Goal: Information Seeking & Learning: Learn about a topic

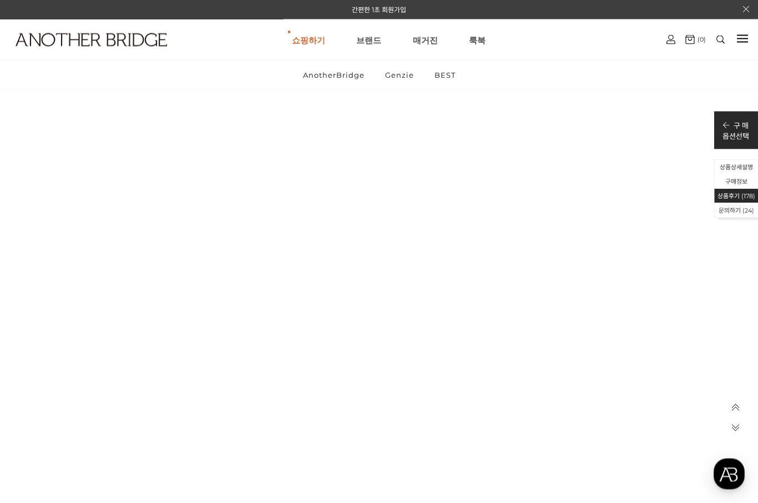
scroll to position [50704, 0]
click at [0, 0] on link "Genzie" at bounding box center [0, 0] width 0 height 0
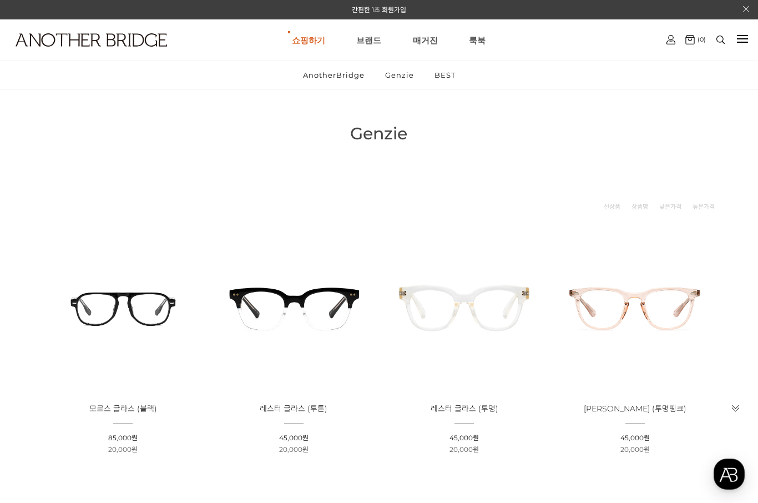
click at [432, 54] on link "매거진" at bounding box center [425, 40] width 25 height 40
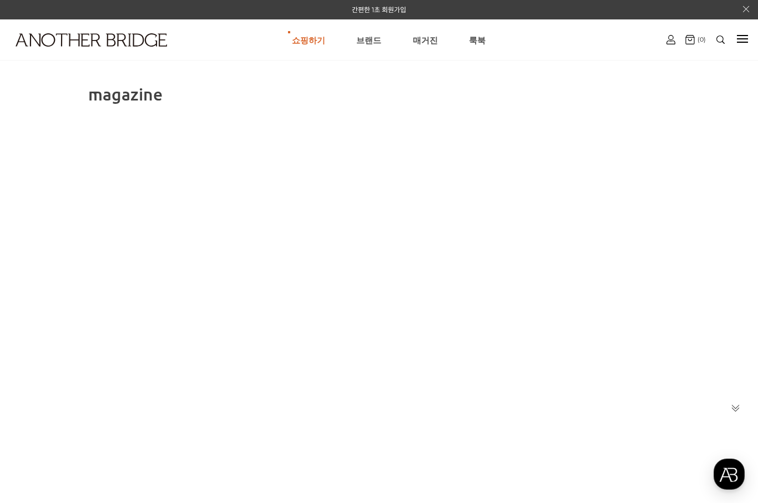
click at [373, 38] on link "브랜드" at bounding box center [368, 40] width 25 height 40
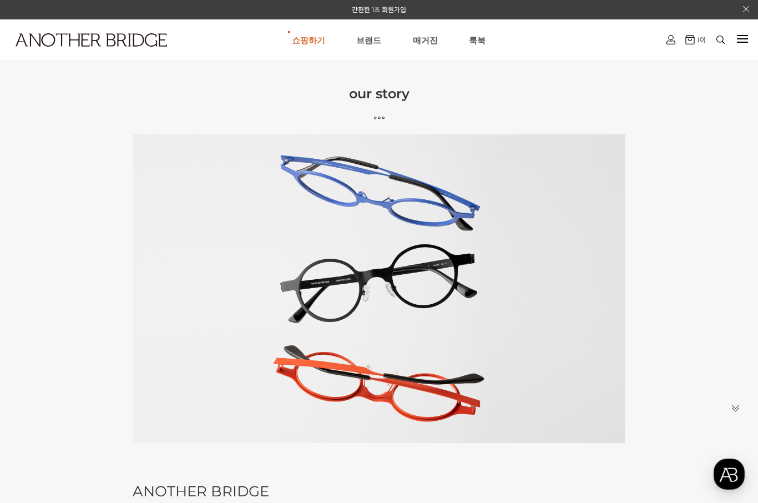
click at [0, 0] on link "AnotherBridge" at bounding box center [0, 0] width 0 height 0
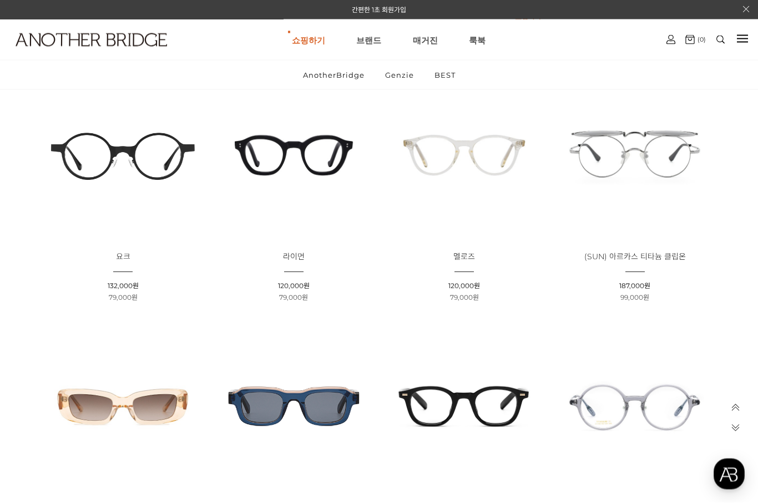
scroll to position [682, 0]
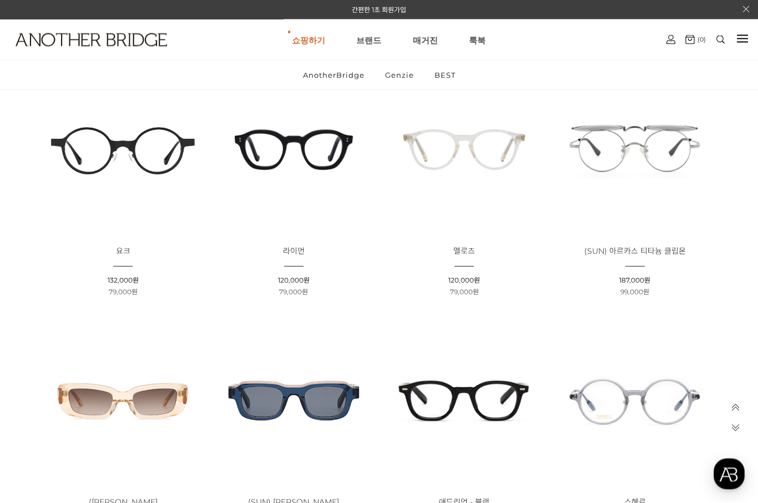
click at [678, 156] on img at bounding box center [634, 150] width 163 height 163
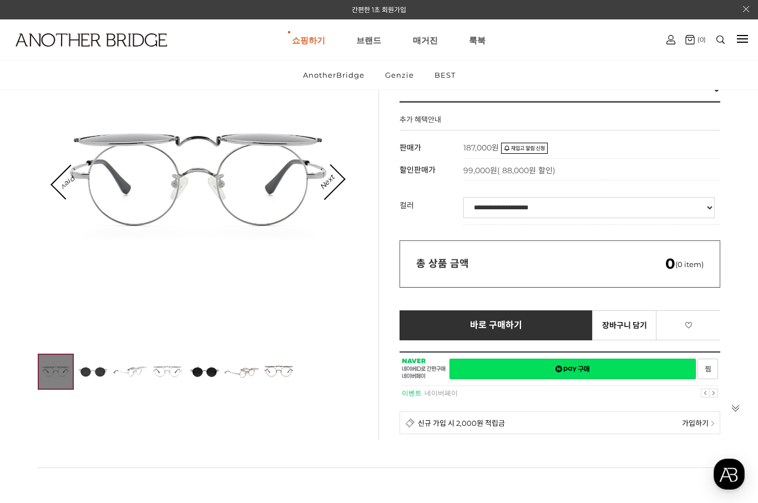
scroll to position [144, 0]
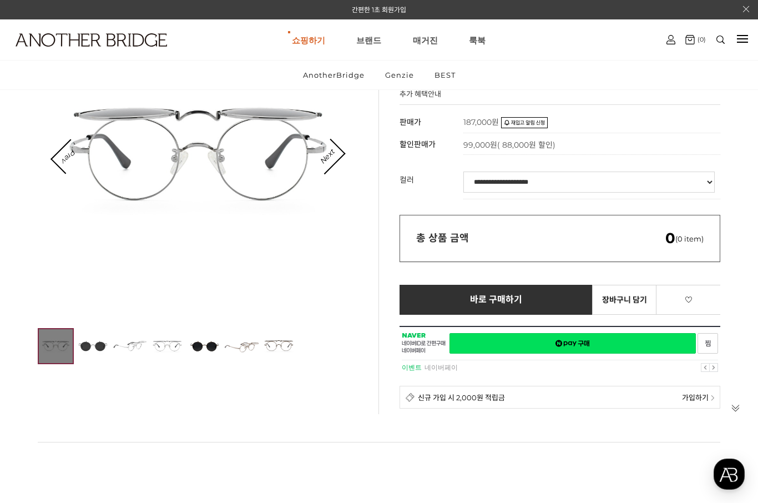
click at [98, 348] on img at bounding box center [93, 346] width 36 height 36
click at [104, 352] on img at bounding box center [93, 346] width 36 height 36
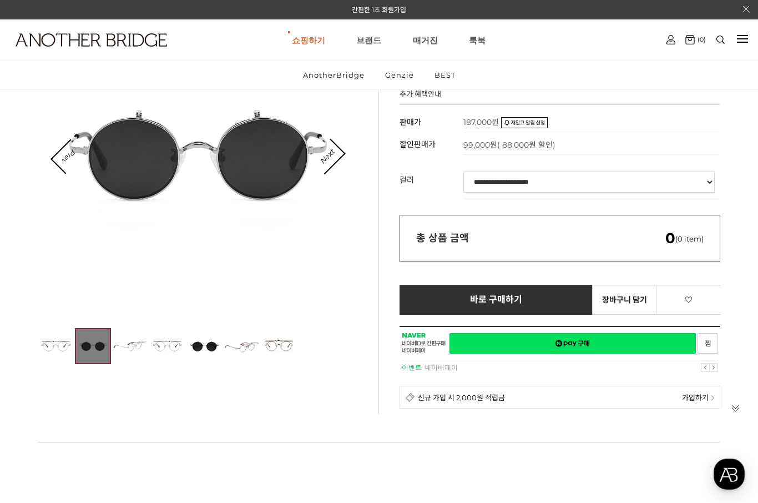
click at [145, 353] on img at bounding box center [130, 346] width 36 height 36
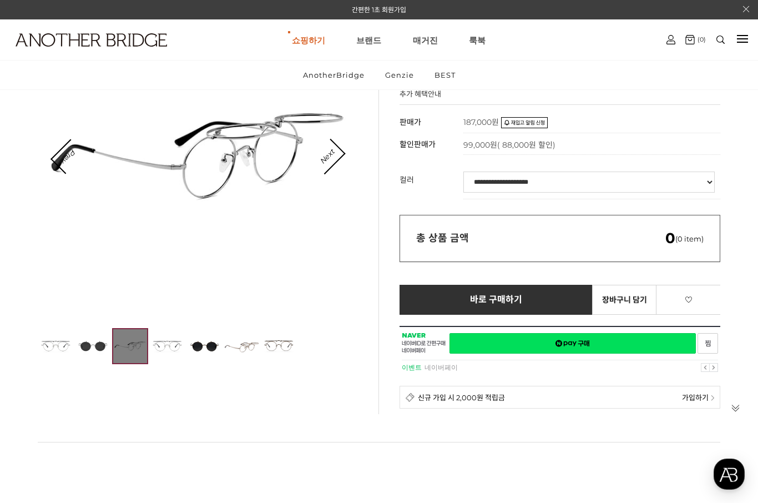
click at [180, 353] on img at bounding box center [167, 346] width 36 height 36
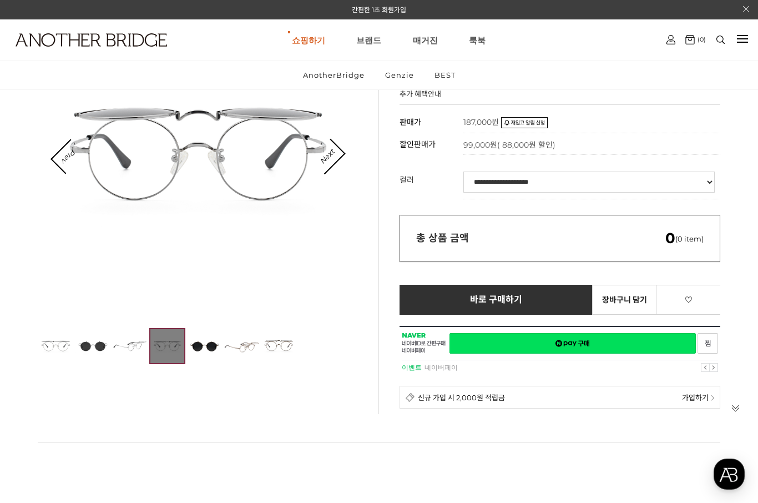
click at [213, 356] on img at bounding box center [204, 346] width 36 height 36
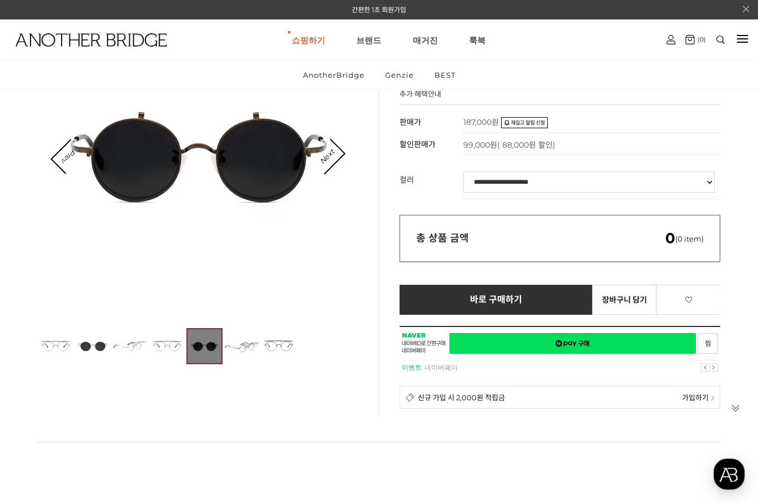
click at [254, 354] on img at bounding box center [242, 346] width 36 height 36
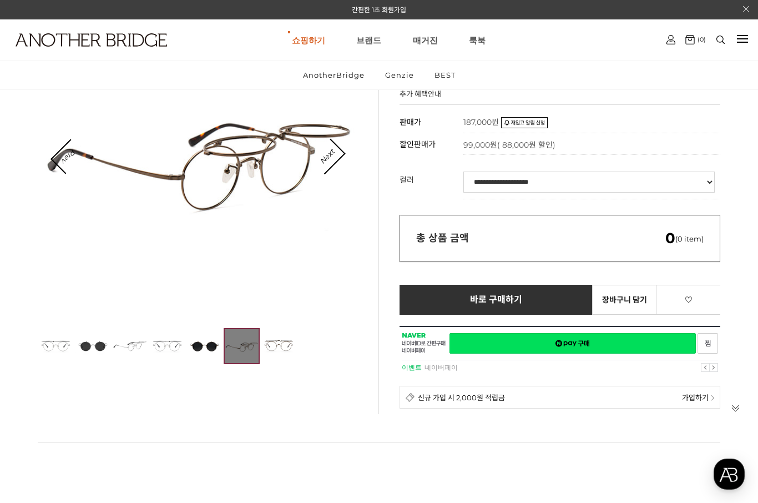
click at [296, 352] on img at bounding box center [279, 346] width 36 height 36
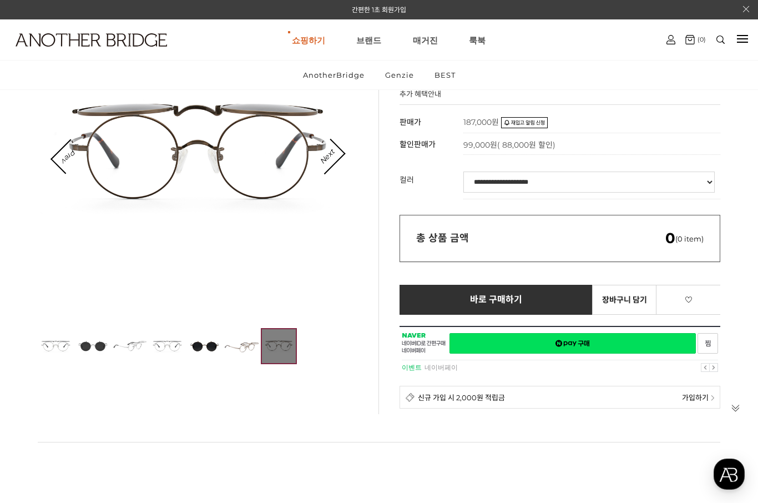
click at [745, 45] on div at bounding box center [742, 39] width 11 height 13
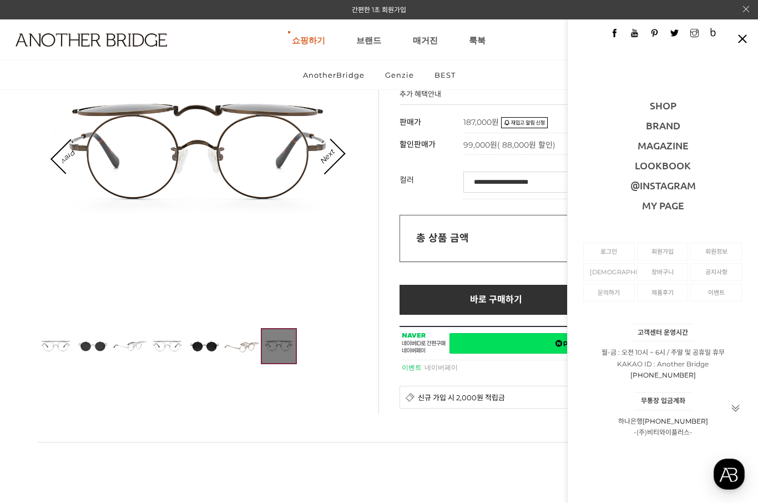
click at [532, 495] on div at bounding box center [379, 470] width 682 height 56
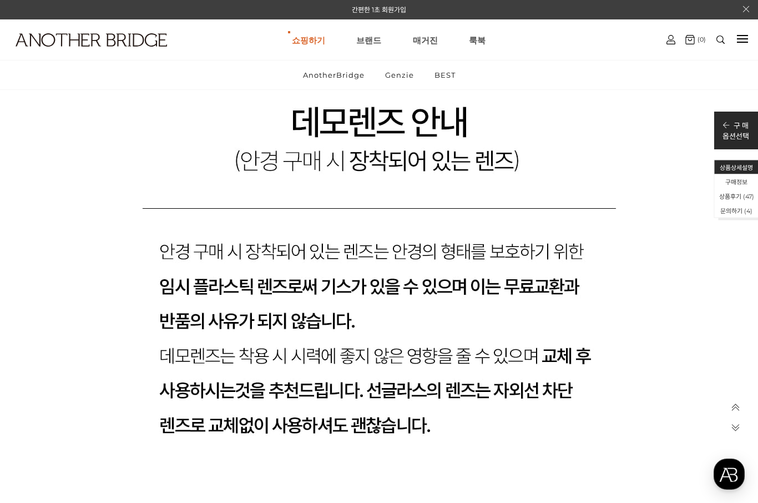
scroll to position [23870, 0]
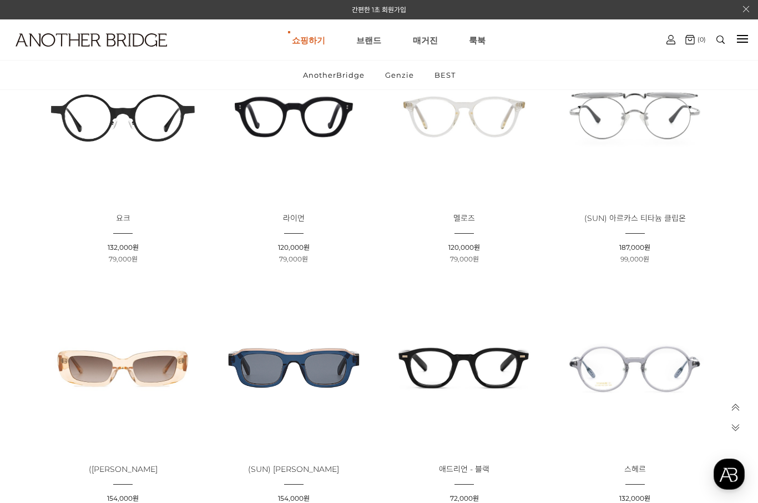
scroll to position [687, 0]
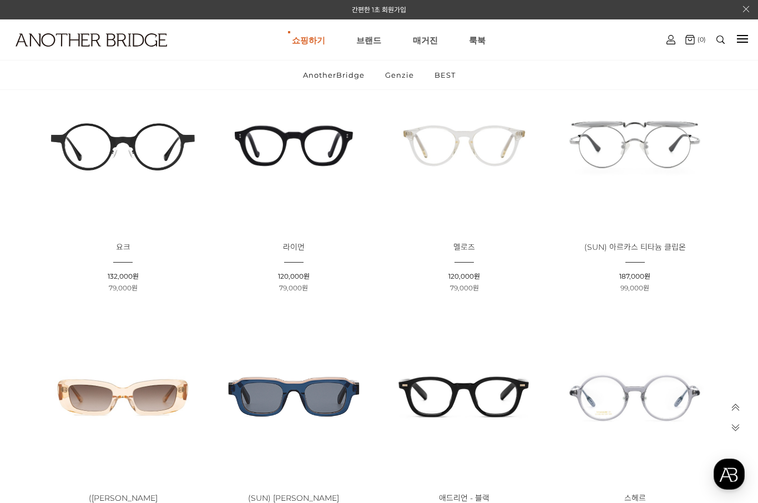
click at [80, 132] on img at bounding box center [123, 145] width 163 height 163
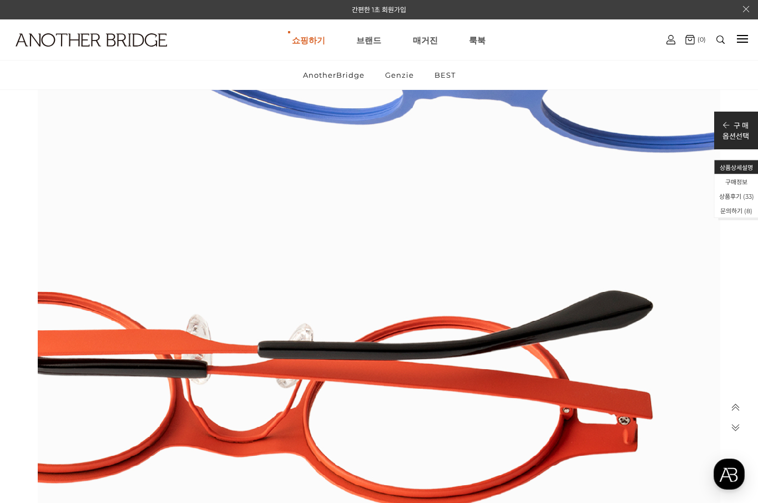
scroll to position [4334, 0]
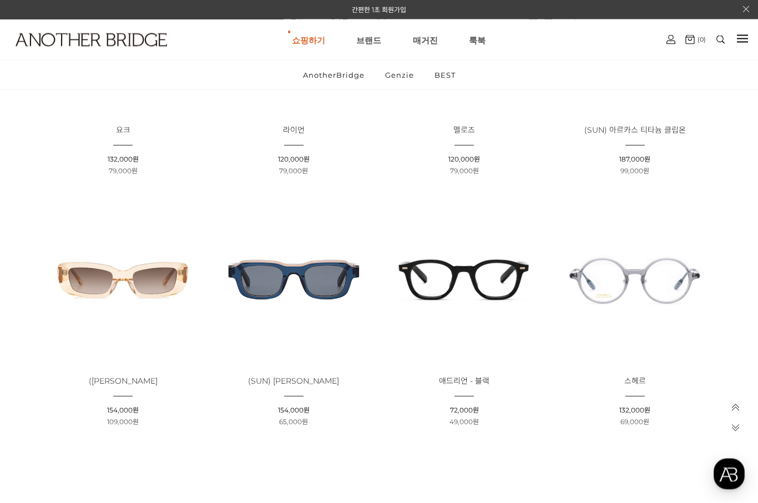
scroll to position [803, 0]
click at [697, 312] on img at bounding box center [634, 280] width 163 height 163
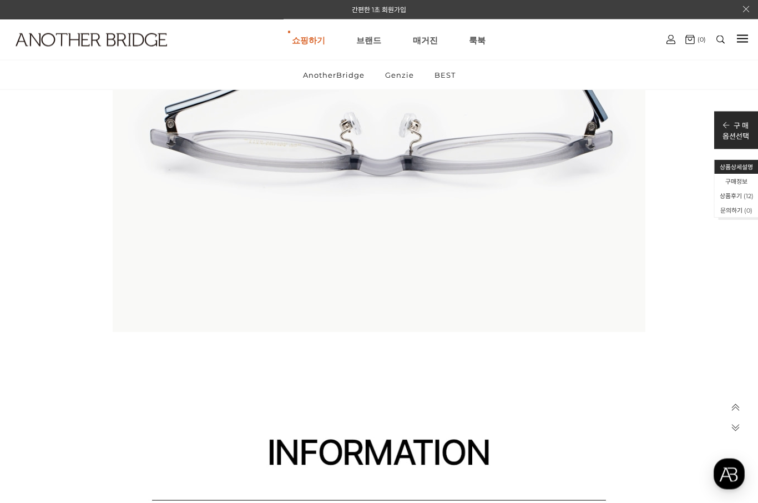
scroll to position [8908, 0]
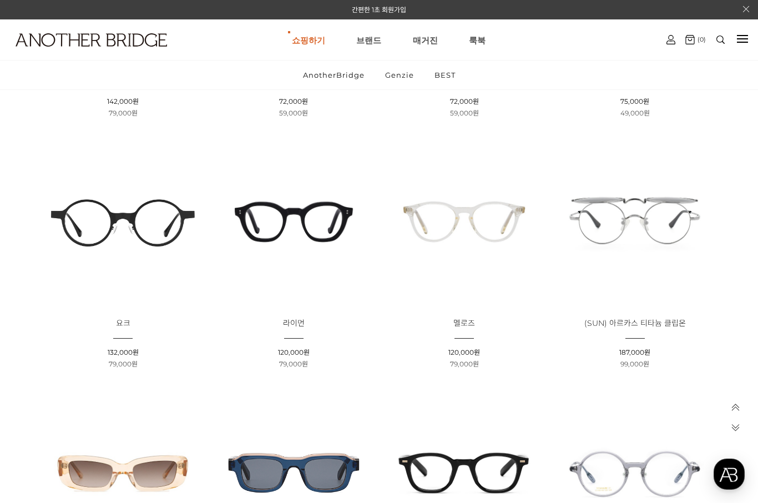
scroll to position [606, 0]
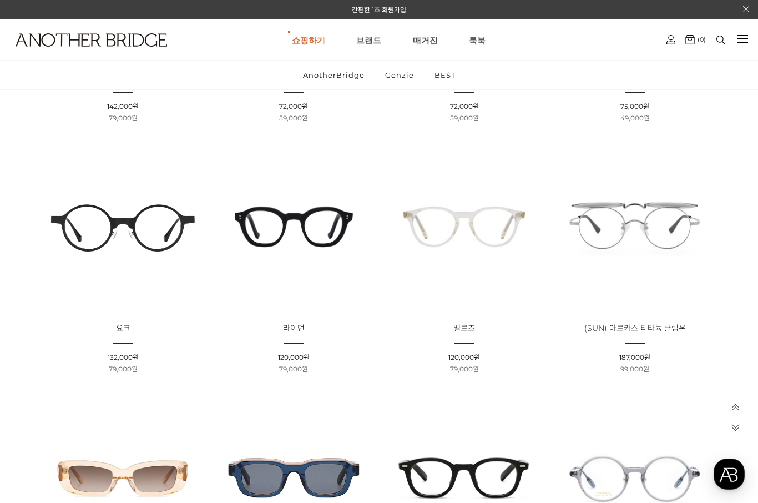
click at [140, 254] on img at bounding box center [123, 226] width 163 height 163
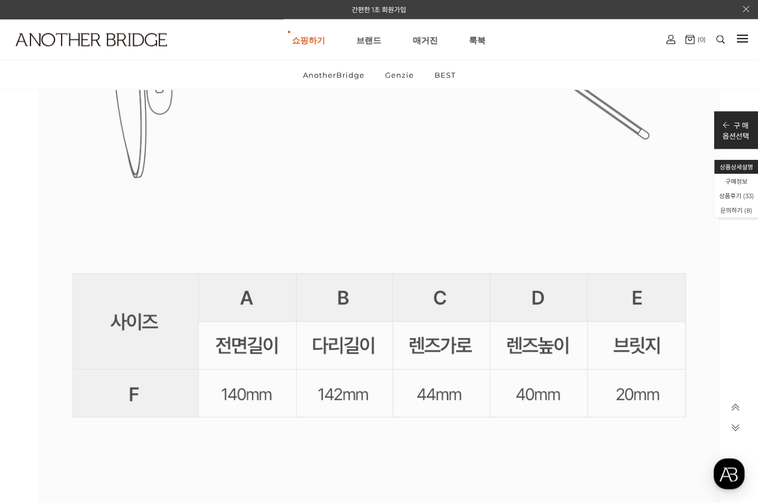
scroll to position [19492, 0]
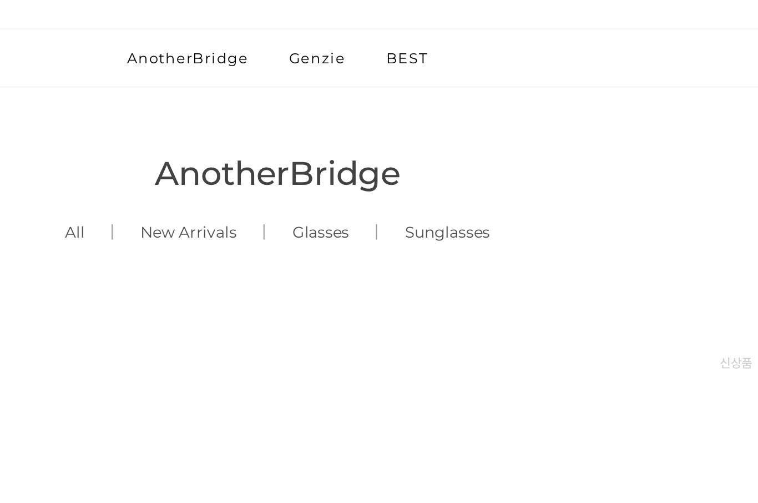
click at [372, 144] on link "Glasses ()" at bounding box center [400, 163] width 57 height 38
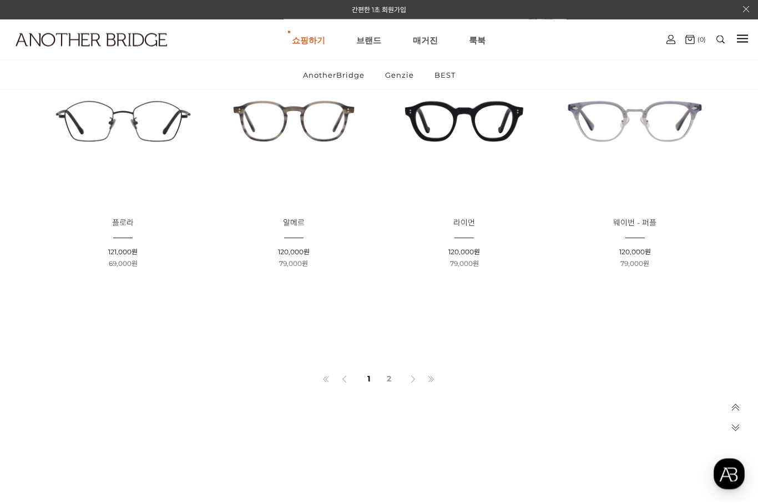
scroll to position [711, 0]
click at [393, 384] on link "2" at bounding box center [389, 378] width 18 height 19
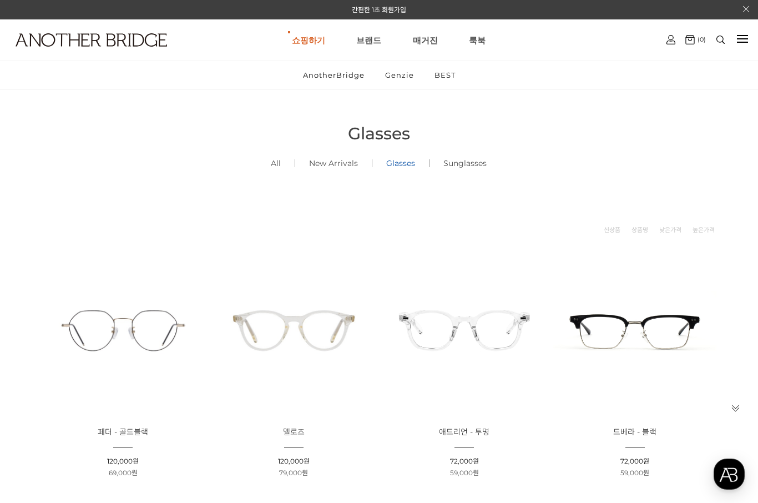
click at [346, 169] on link "New Arrivals ()" at bounding box center [333, 163] width 77 height 38
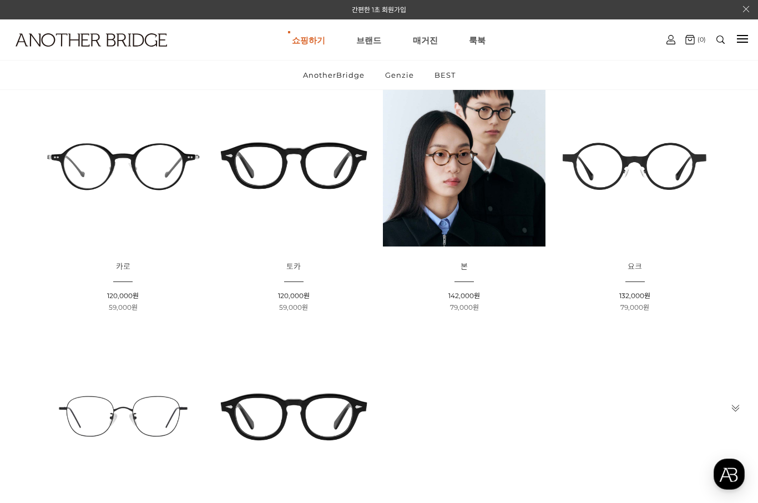
scroll to position [165, 0]
click at [672, 170] on img at bounding box center [634, 165] width 163 height 163
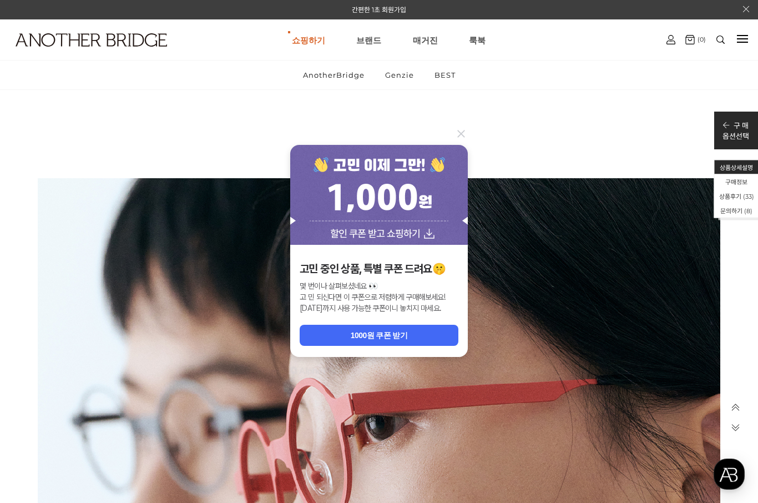
scroll to position [10293, 0]
click at [464, 140] on icon at bounding box center [460, 133] width 13 height 13
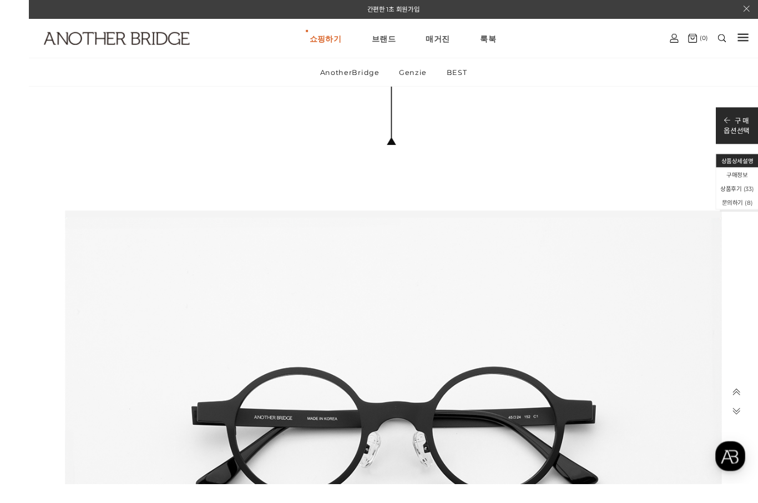
scroll to position [17369, 0]
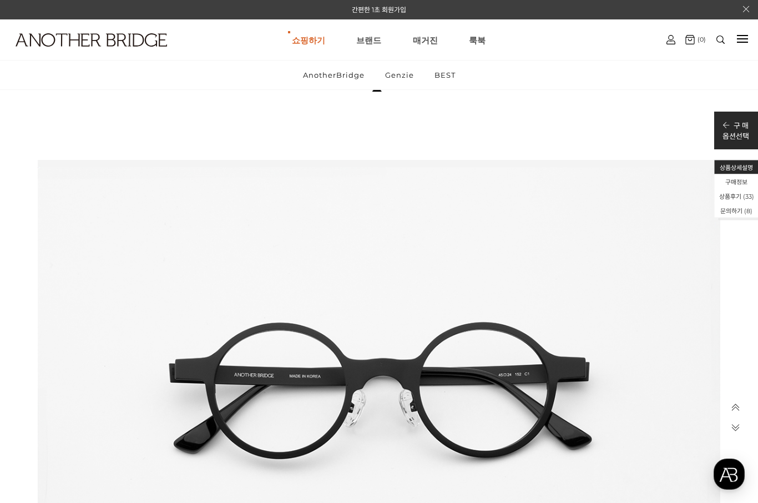
click at [743, 136] on p "옵션선택" at bounding box center [735, 135] width 27 height 11
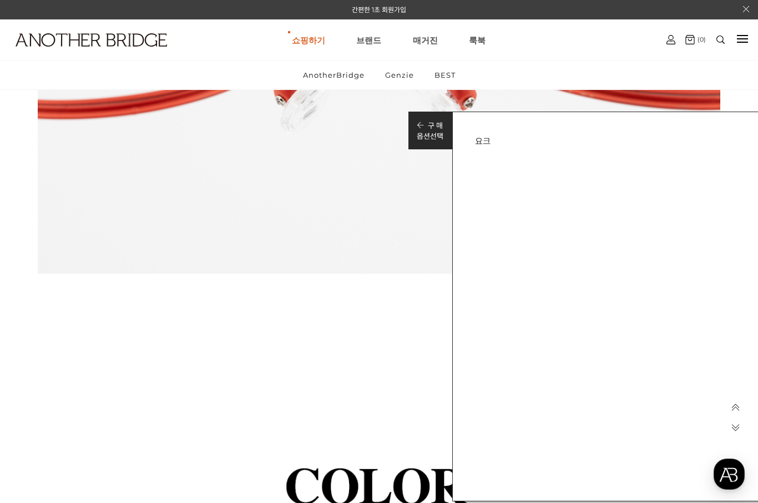
scroll to position [16802, 0]
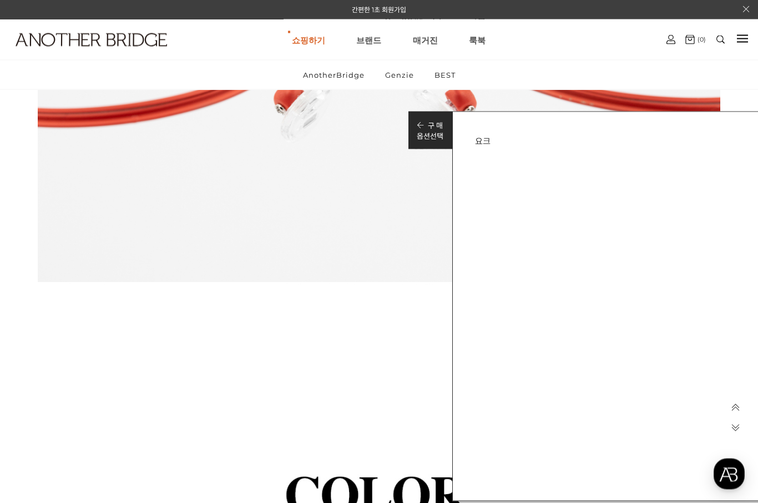
click at [487, 136] on h3 "요크" at bounding box center [609, 140] width 269 height 12
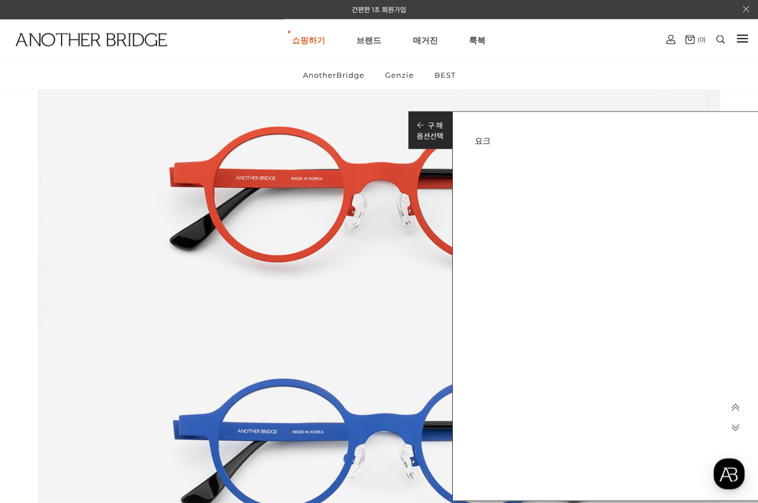
scroll to position [17827, 0]
click at [489, 149] on div "요크 Like 3 제품의 링크를 복사하여 공유하실 수 있습니다. FACEBOOK TWEETER URL 복사 추가 혜택안내 기본 정보 상품명 요…" at bounding box center [609, 140] width 313 height 57
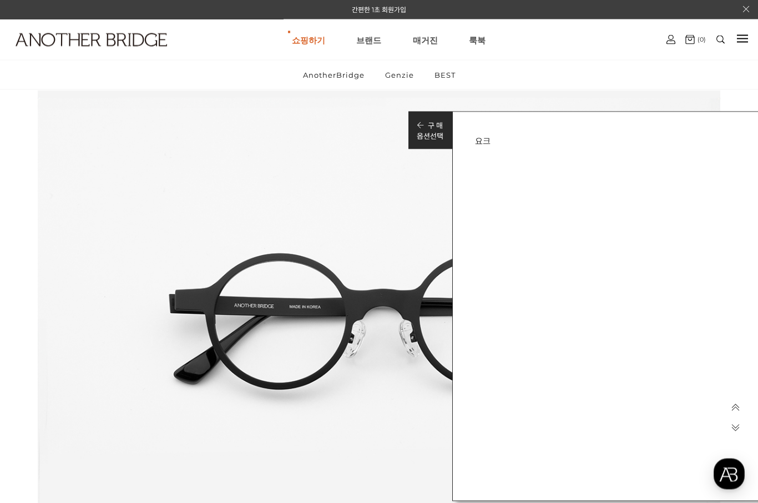
scroll to position [17438, 0]
click at [451, 80] on link "BEST" at bounding box center [445, 74] width 40 height 29
